Goal: Information Seeking & Learning: Find specific fact

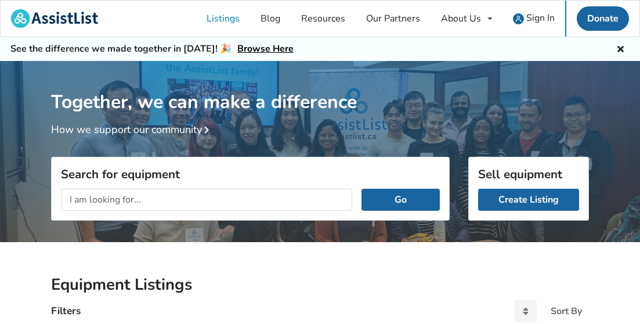
click at [229, 172] on h3 "Search for equipment" at bounding box center [250, 174] width 379 height 15
click at [223, 200] on input "text" at bounding box center [206, 200] width 291 height 22
type input "grab pole"
click at [362, 189] on button "Go" at bounding box center [401, 200] width 78 height 22
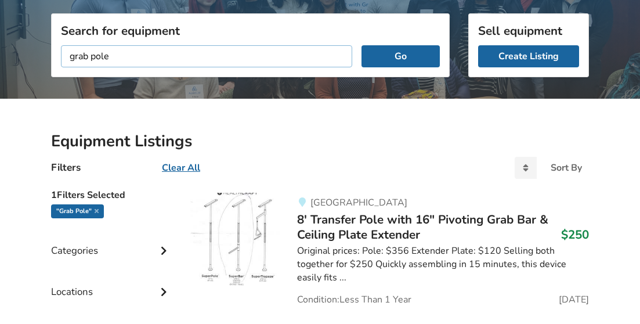
scroll to position [232, 0]
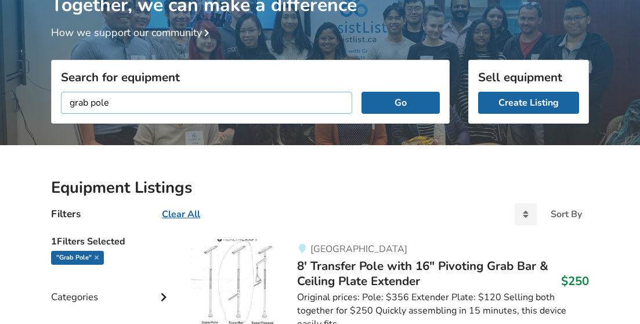
scroll to position [232, 0]
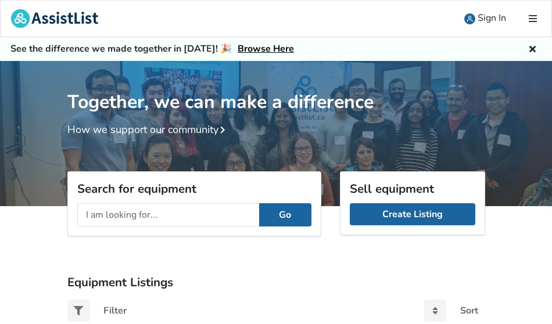
click at [138, 217] on input "text" at bounding box center [168, 214] width 182 height 23
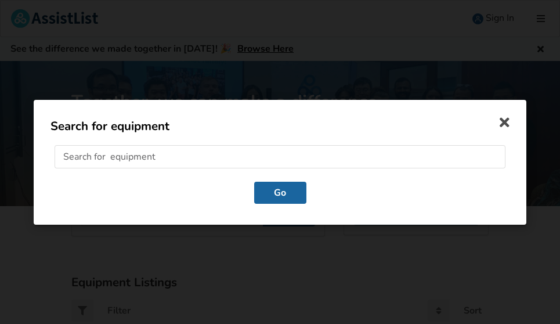
type input "o"
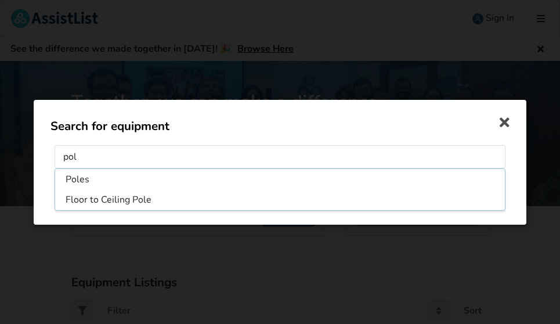
type input "pole"
click button "Go" at bounding box center [280, 192] width 52 height 22
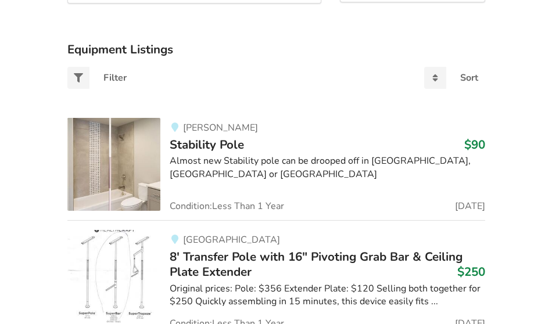
scroll to position [232, 0]
click at [290, 180] on div "Almost new Stability pole can be drooped off in [GEOGRAPHIC_DATA], [GEOGRAPHIC_…" at bounding box center [327, 168] width 315 height 27
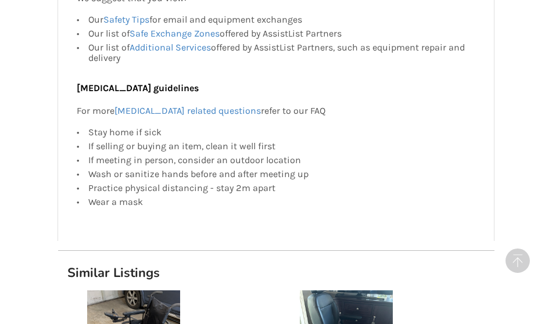
scroll to position [1335, 0]
